Goal: Task Accomplishment & Management: Manage account settings

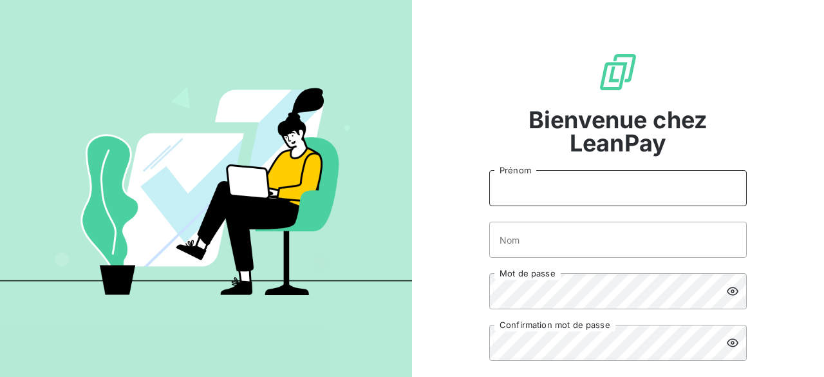
click at [527, 191] on input "Prénom" at bounding box center [617, 188] width 257 height 36
type input "Chaimaa"
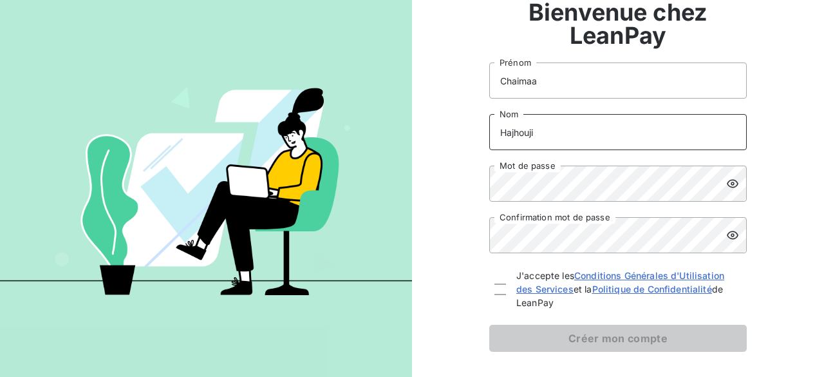
scroll to position [110, 0]
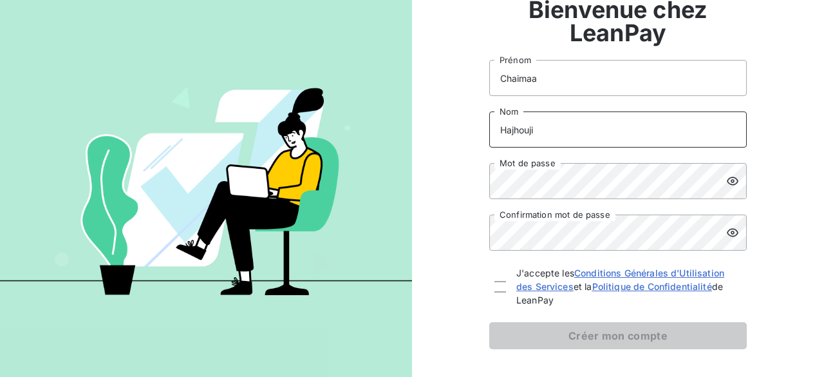
type input "Hajhouji"
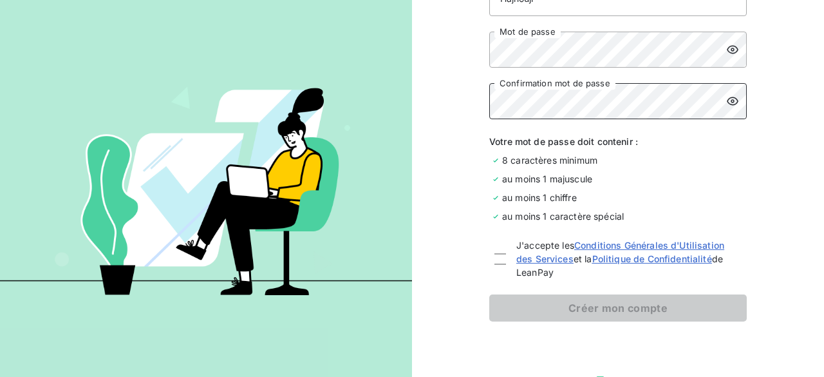
scroll to position [244, 0]
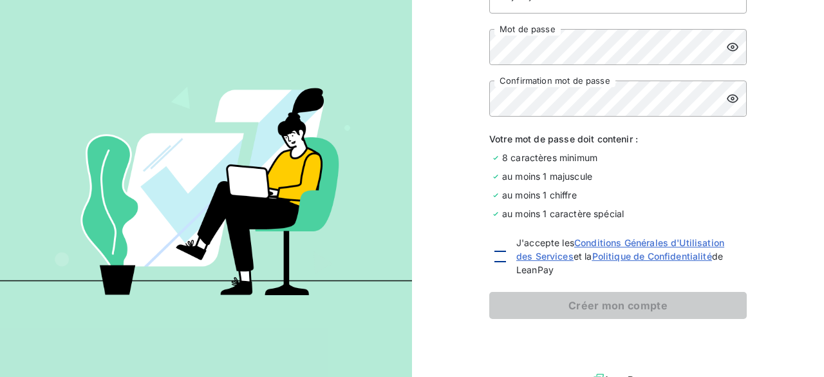
click at [494, 259] on div at bounding box center [500, 256] width 12 height 12
checkbox input "true"
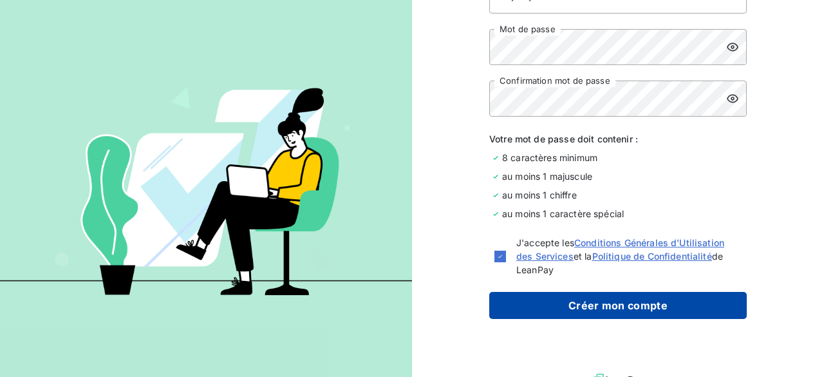
click at [534, 306] on button "Créer mon compte" at bounding box center [617, 305] width 257 height 27
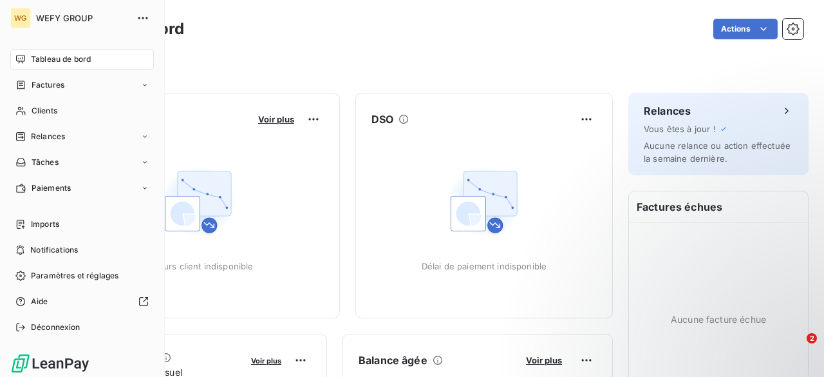
click at [23, 15] on div "WG" at bounding box center [20, 18] width 21 height 21
click at [136, 17] on icon "button" at bounding box center [142, 18] width 13 height 13
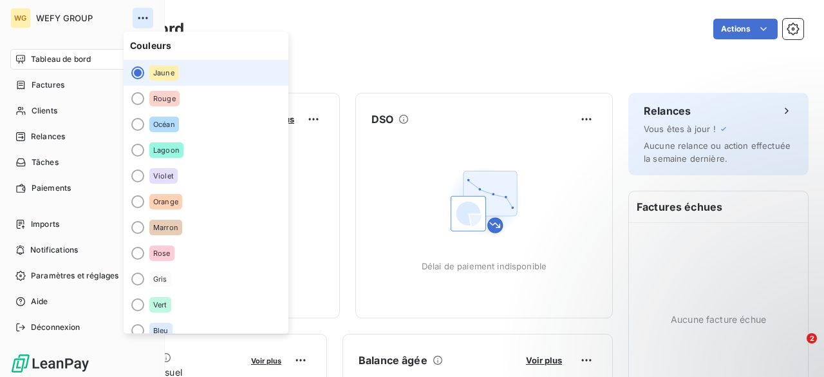
click at [136, 17] on icon "button" at bounding box center [142, 18] width 13 height 13
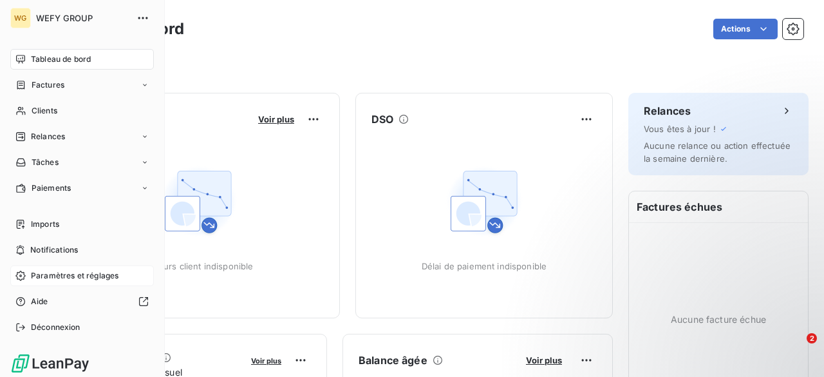
click at [84, 270] on span "Paramètres et réglages" at bounding box center [75, 276] width 88 height 12
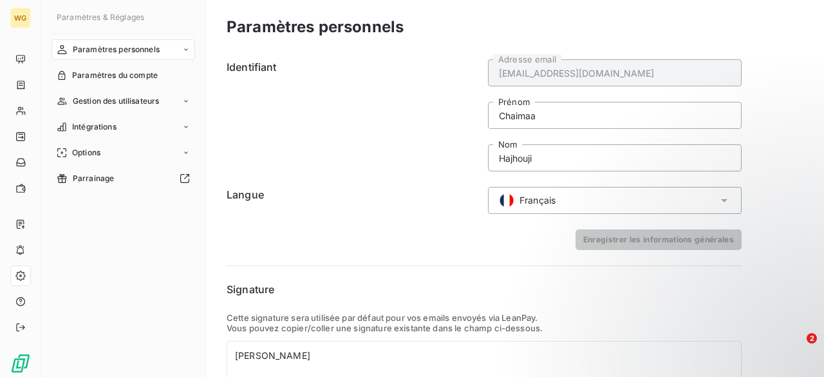
scroll to position [108, 0]
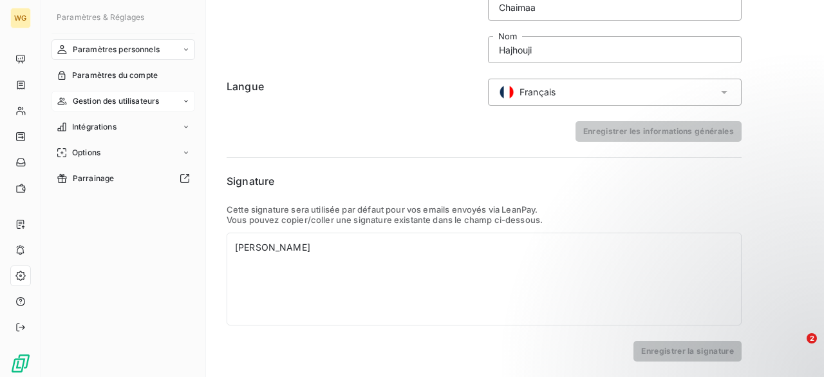
click at [154, 111] on div "Gestion des utilisateurs" at bounding box center [123, 101] width 144 height 21
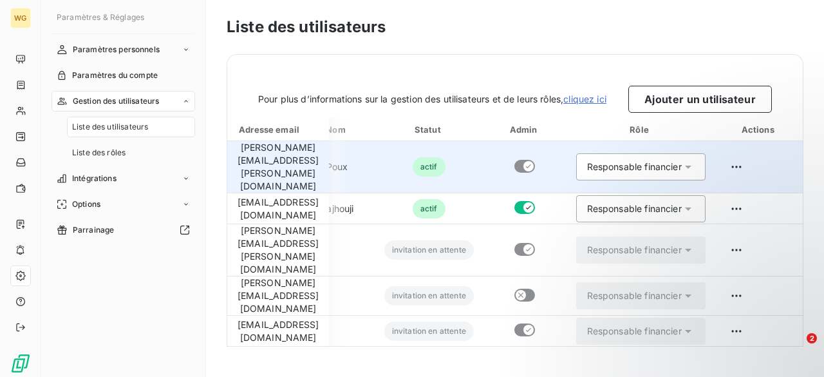
scroll to position [0, 151]
click at [682, 160] on div "Responsable financier" at bounding box center [634, 166] width 95 height 13
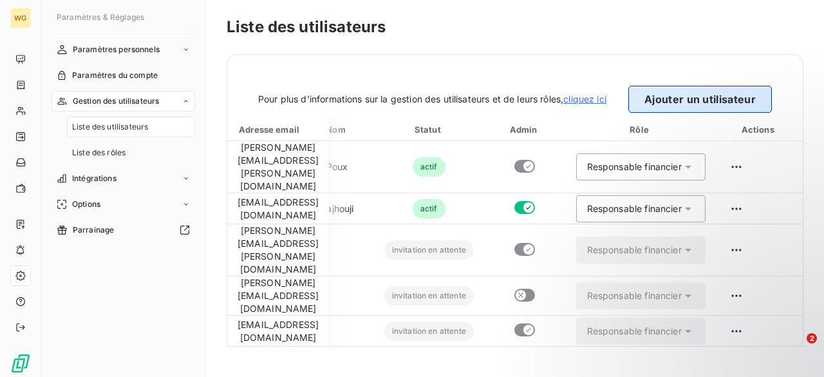
click at [729, 107] on button "Ajouter un utilisateur" at bounding box center [700, 99] width 144 height 27
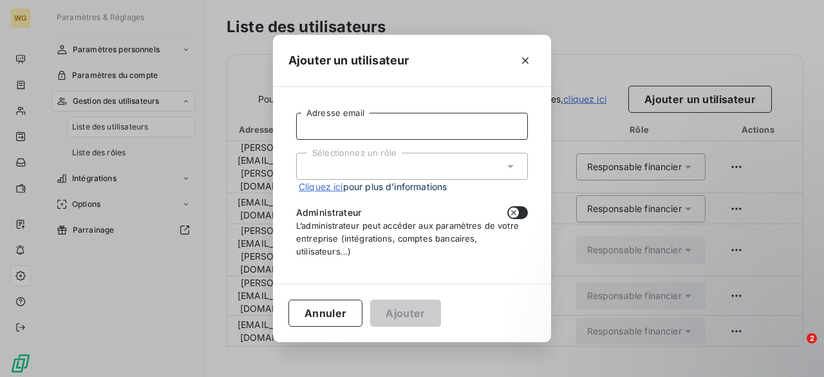
click at [403, 119] on input "Adresse email" at bounding box center [412, 126] width 232 height 27
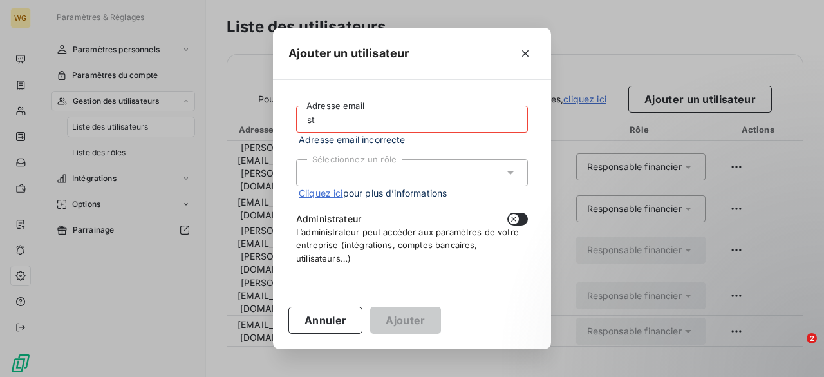
type input "s"
paste input "[PERSON_NAME][EMAIL_ADDRESS][DOMAIN_NAME]"
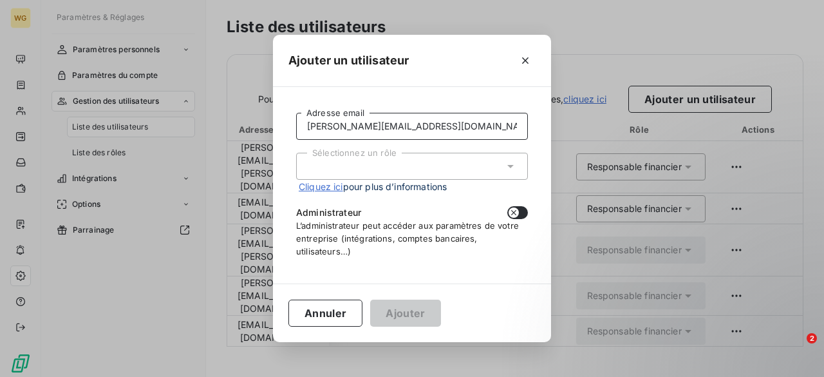
type input "[PERSON_NAME][EMAIL_ADDRESS][DOMAIN_NAME]"
click at [442, 170] on div "Sélectionnez un rôle" at bounding box center [412, 166] width 232 height 27
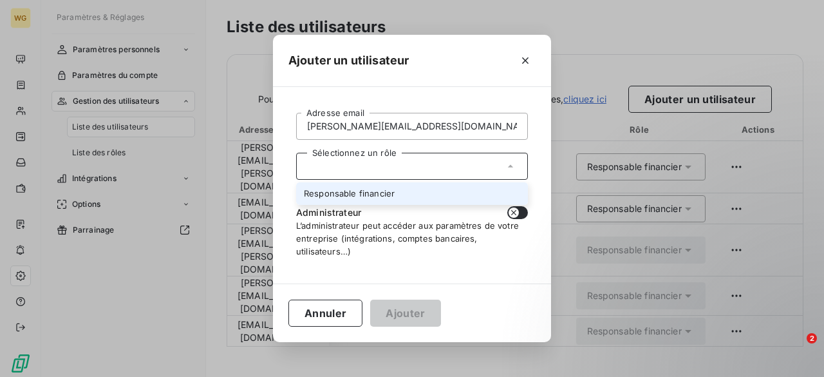
click at [435, 191] on li "Responsable financier" at bounding box center [412, 193] width 232 height 23
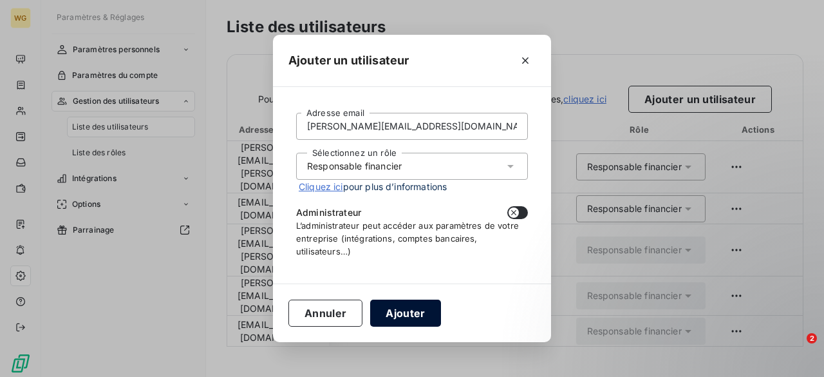
click at [407, 311] on button "Ajouter" at bounding box center [405, 312] width 70 height 27
